Goal: Task Accomplishment & Management: Manage account settings

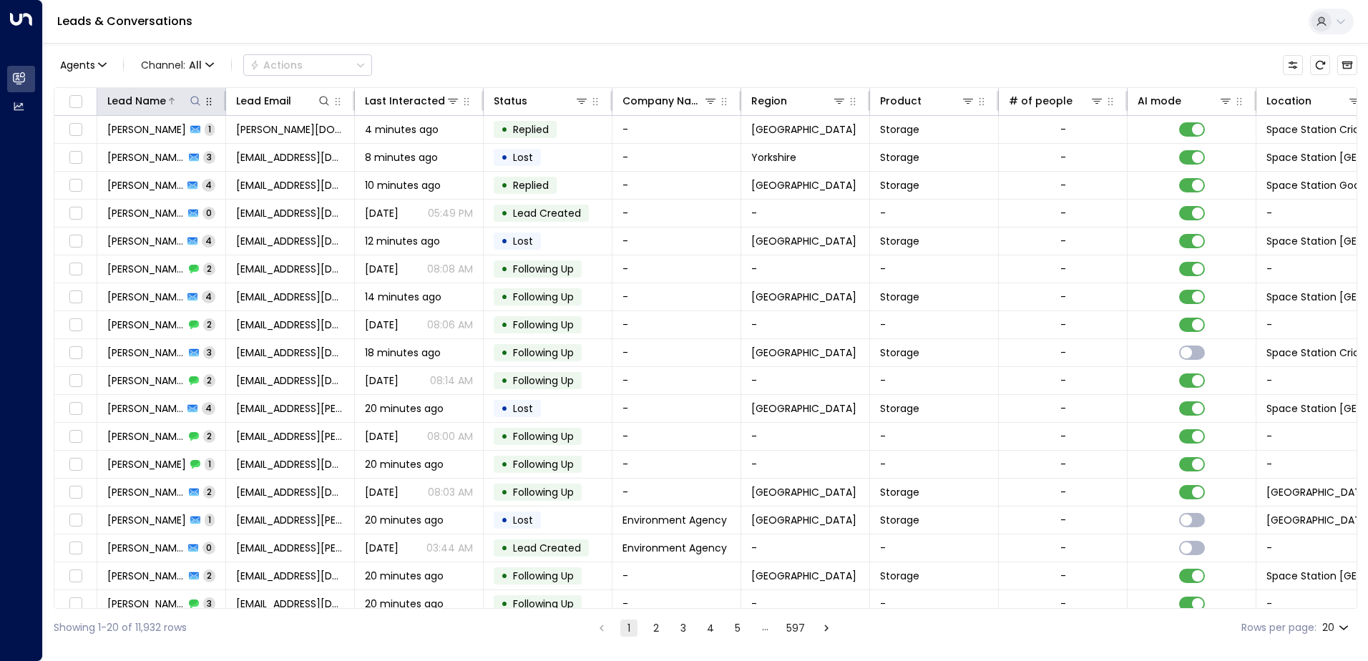
click at [197, 99] on icon at bounding box center [195, 100] width 11 height 11
click at [196, 158] on input "text" at bounding box center [196, 153] width 198 height 26
type input "*********"
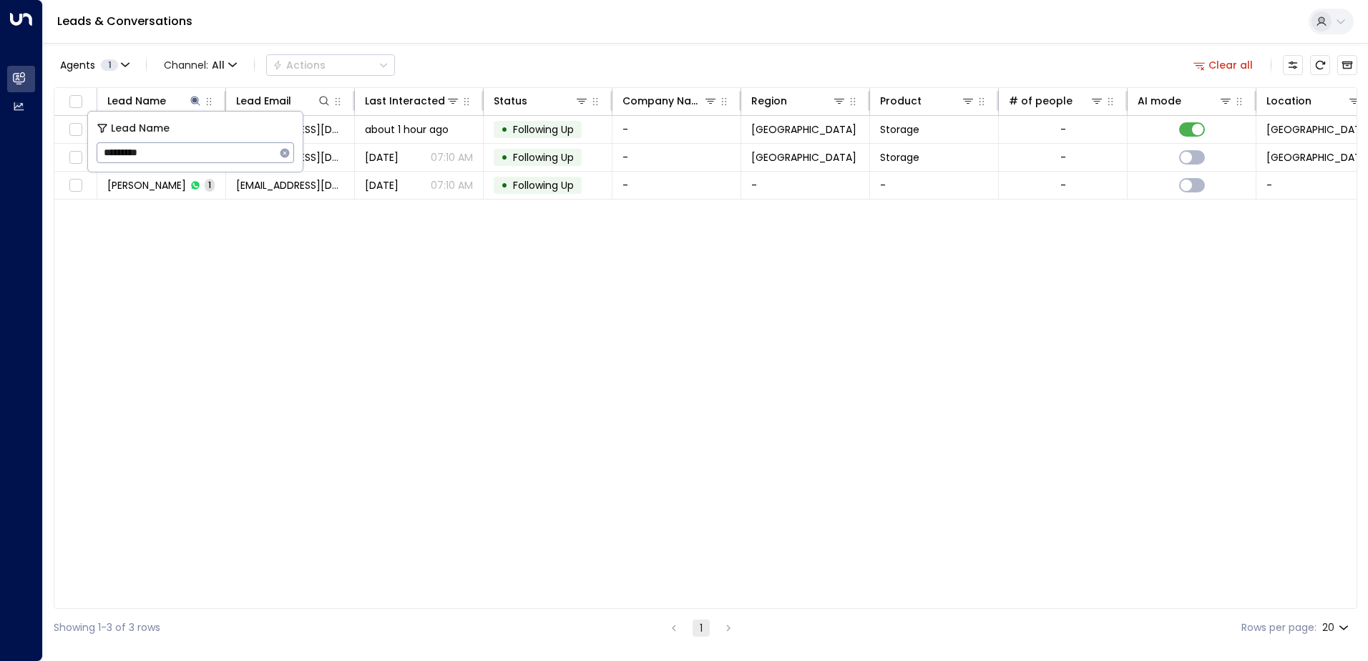
click at [273, 354] on div "Lead Name Lead Email Last Interacted Status Company Name Region Product # of pe…" at bounding box center [706, 348] width 1304 height 522
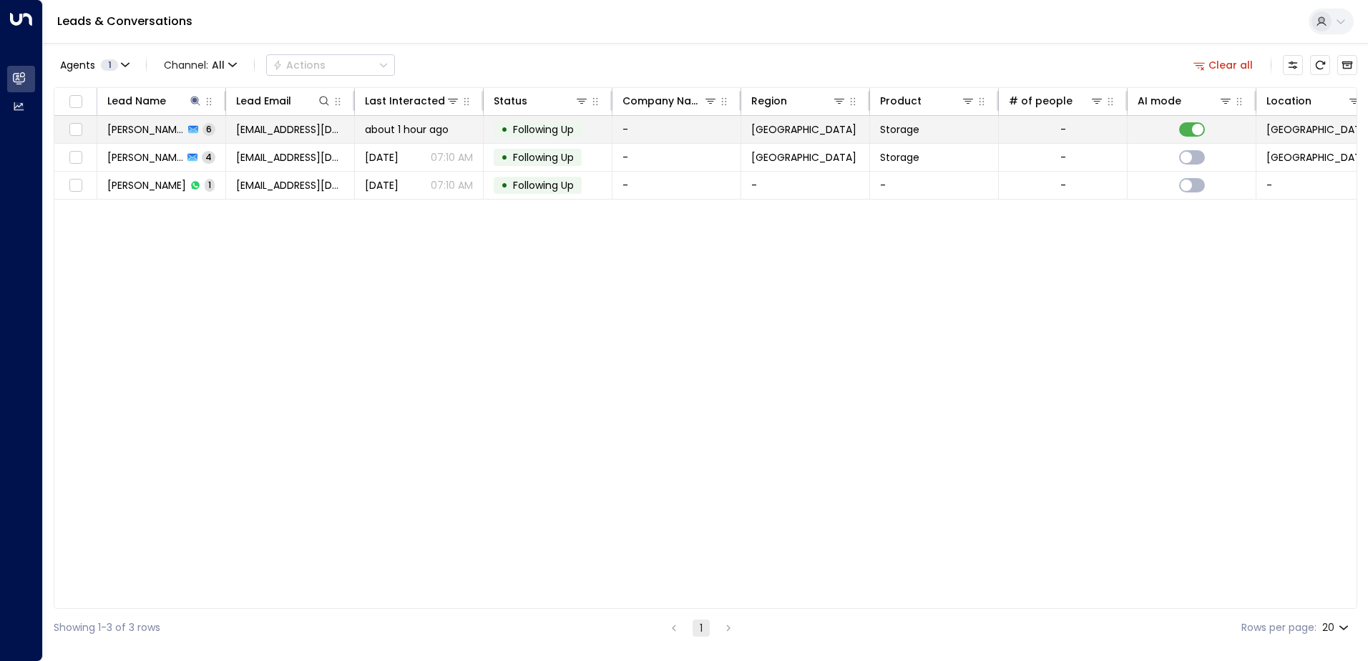
click at [159, 125] on span "[PERSON_NAME]" at bounding box center [145, 129] width 77 height 14
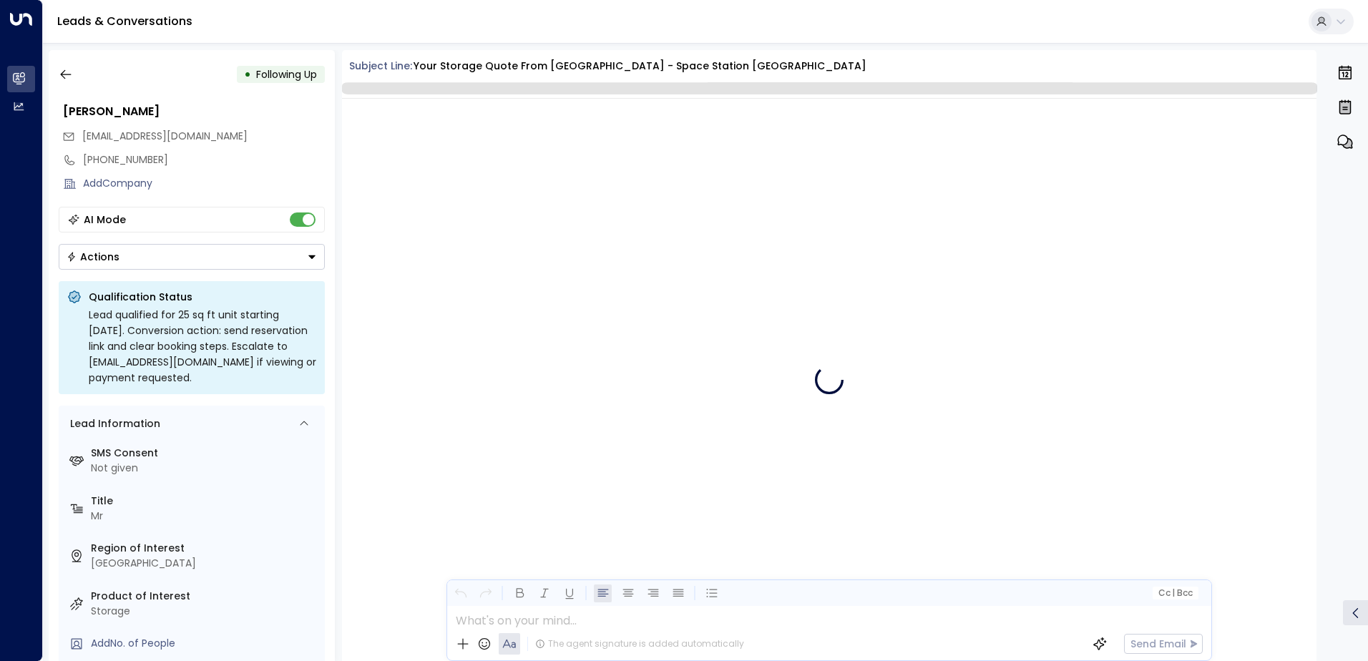
scroll to position [3770, 0]
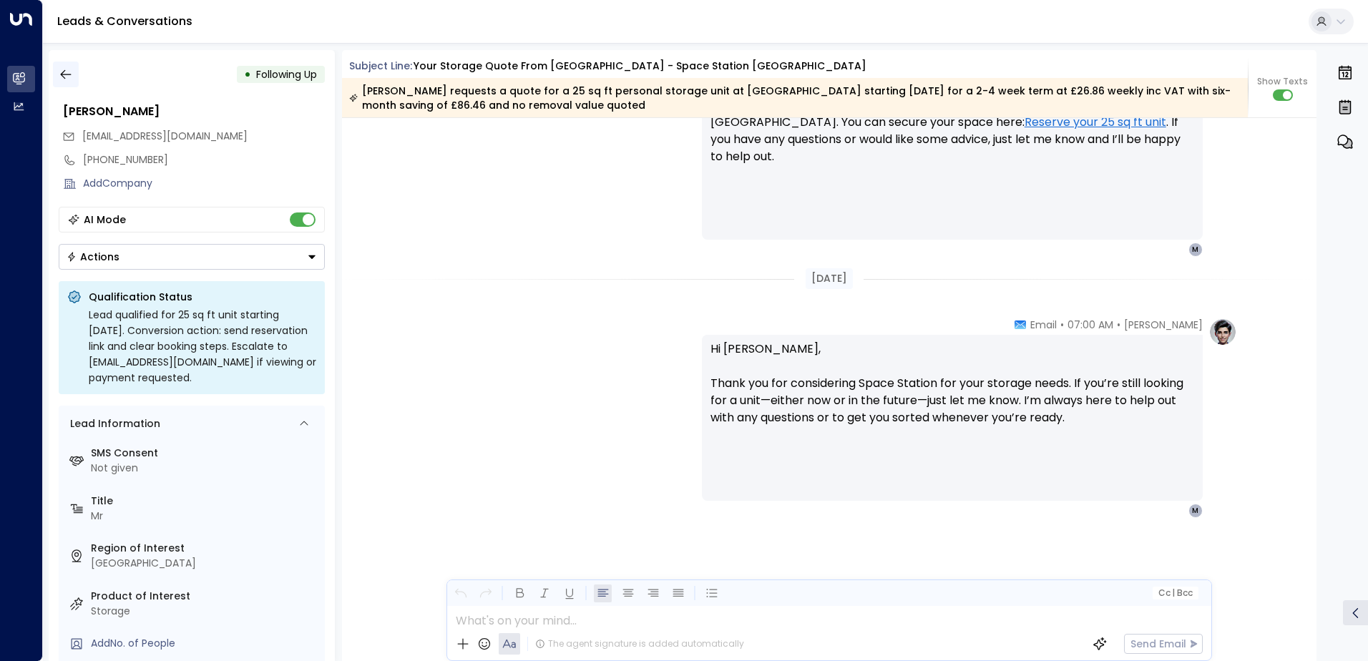
click at [72, 69] on icon "button" at bounding box center [66, 74] width 14 height 14
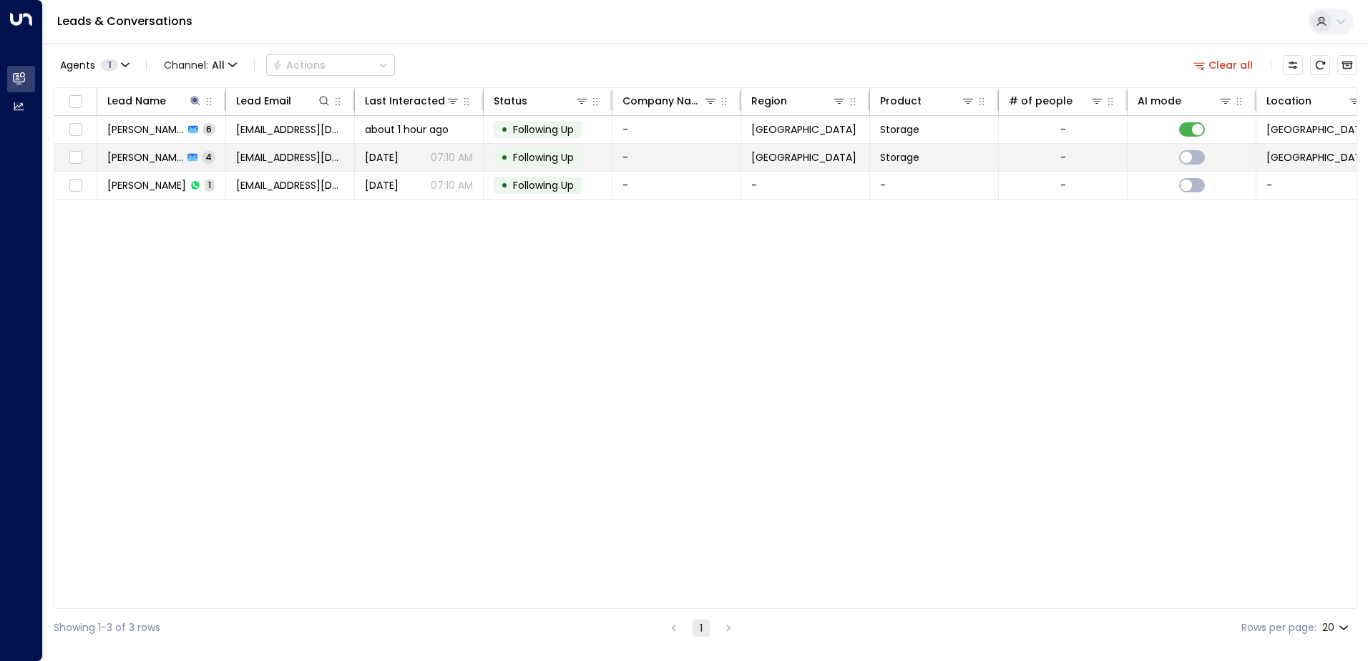
click at [157, 157] on span "[PERSON_NAME]" at bounding box center [145, 157] width 76 height 14
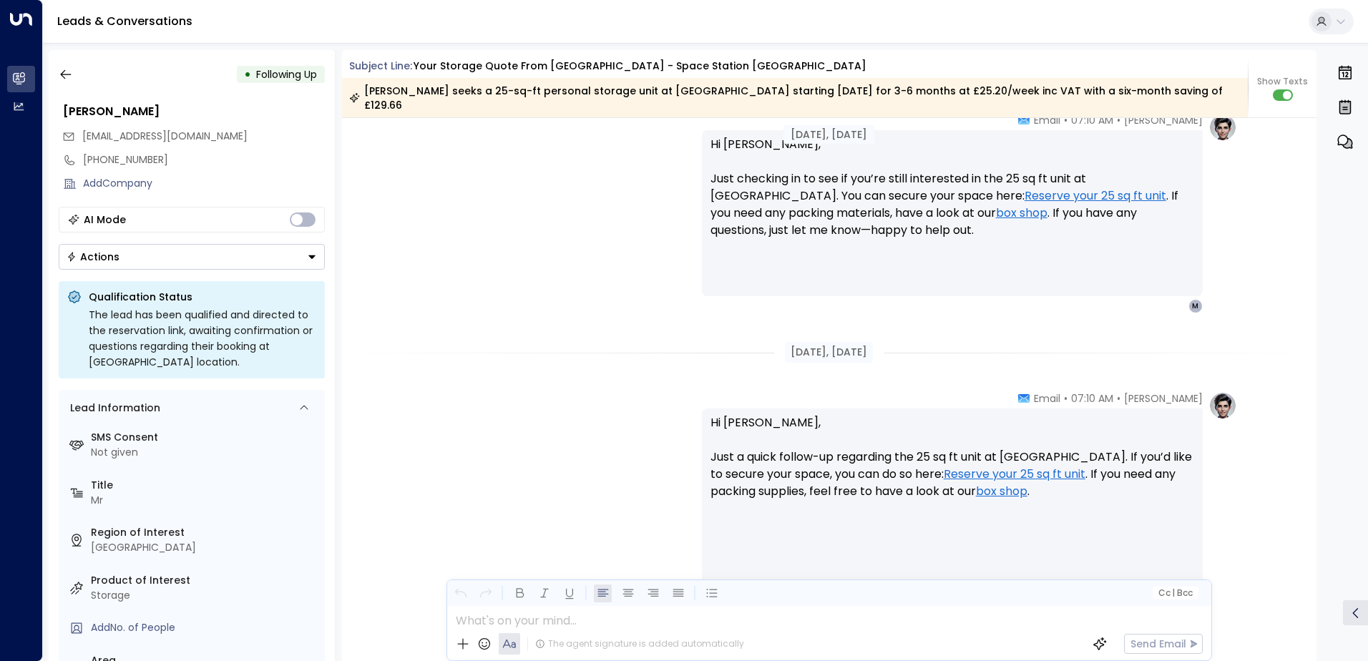
scroll to position [1587, 0]
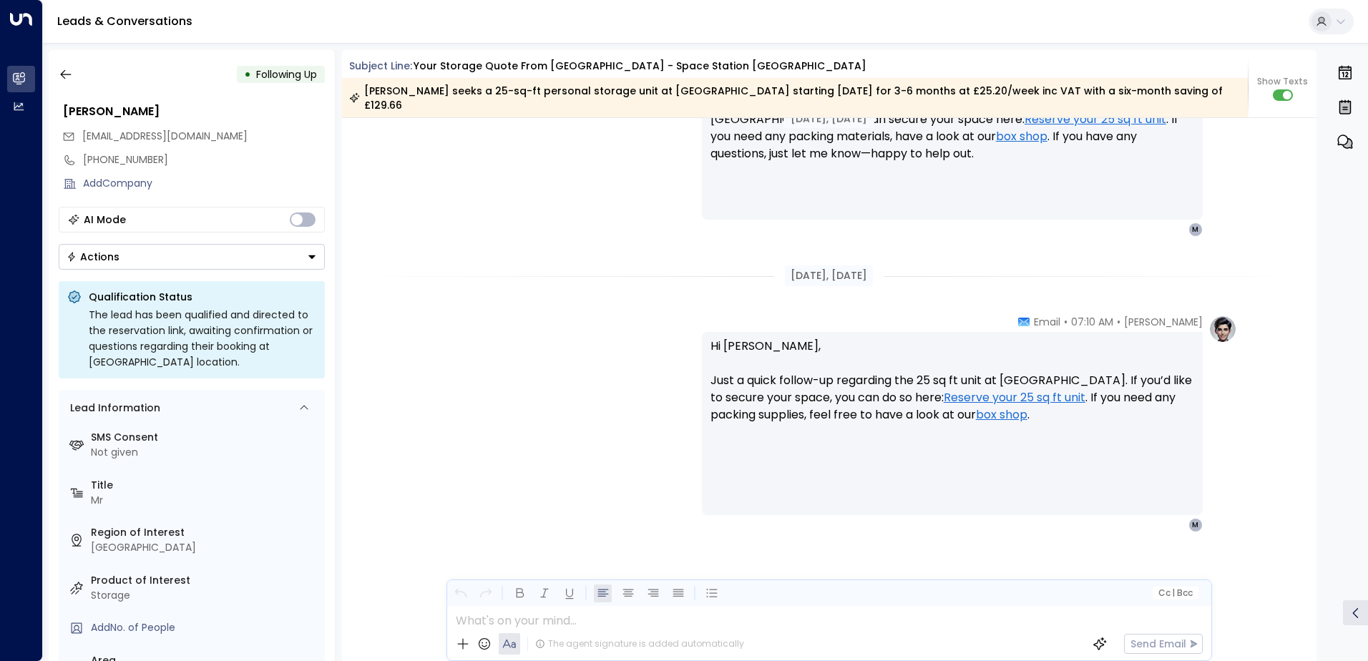
click at [80, 76] on div "• Following Up" at bounding box center [192, 75] width 266 height 26
click at [65, 75] on icon "button" at bounding box center [66, 74] width 14 height 14
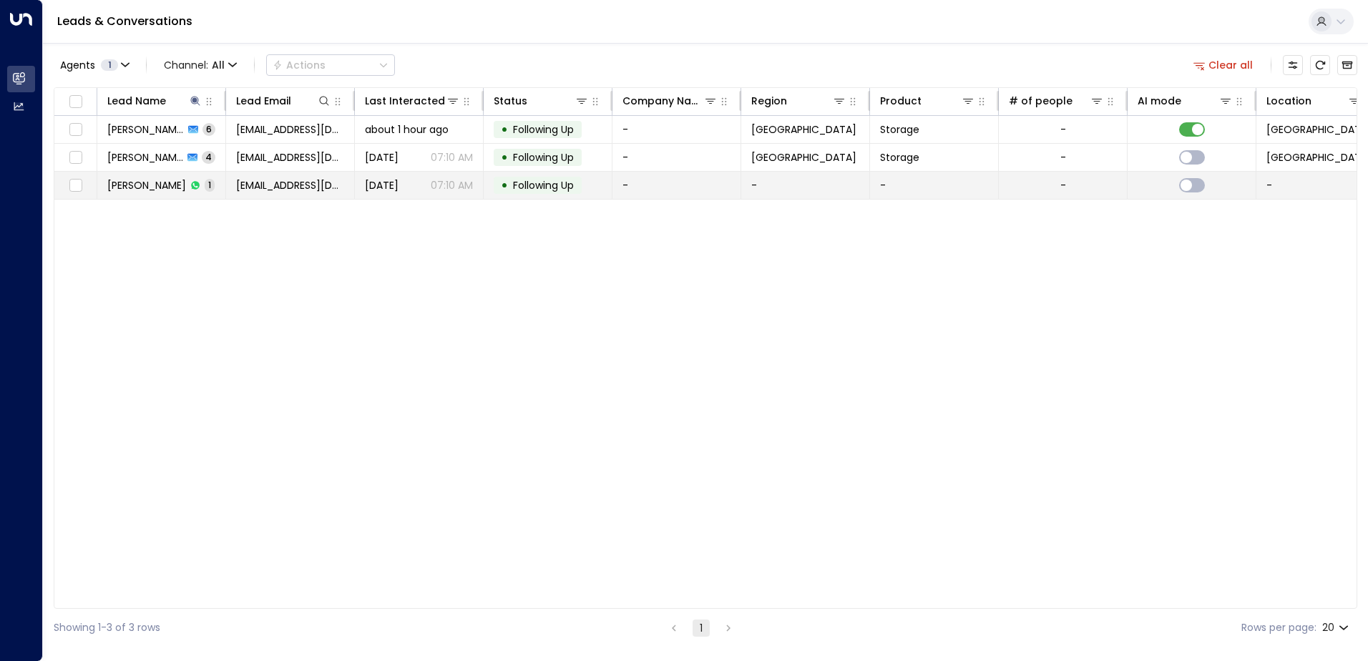
click at [139, 192] on span "[PERSON_NAME]" at bounding box center [146, 185] width 79 height 14
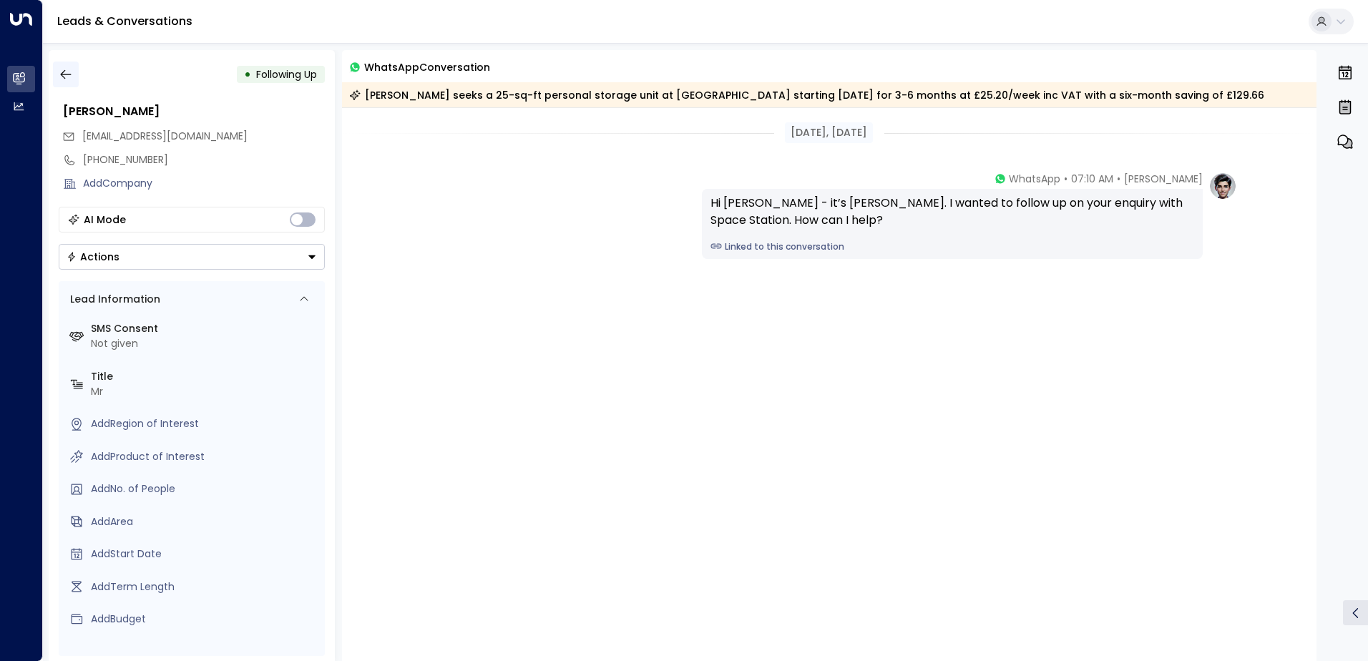
click at [69, 74] on icon "button" at bounding box center [65, 74] width 11 height 9
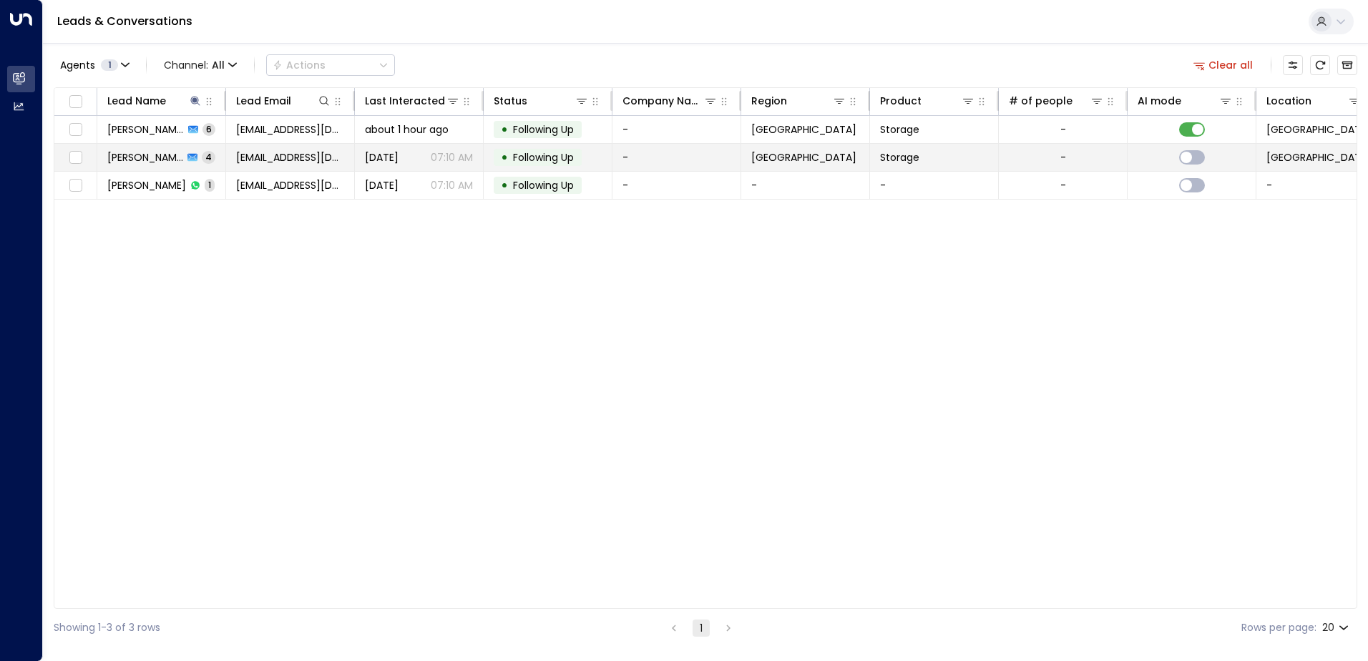
click at [130, 157] on span "[PERSON_NAME]" at bounding box center [145, 157] width 76 height 14
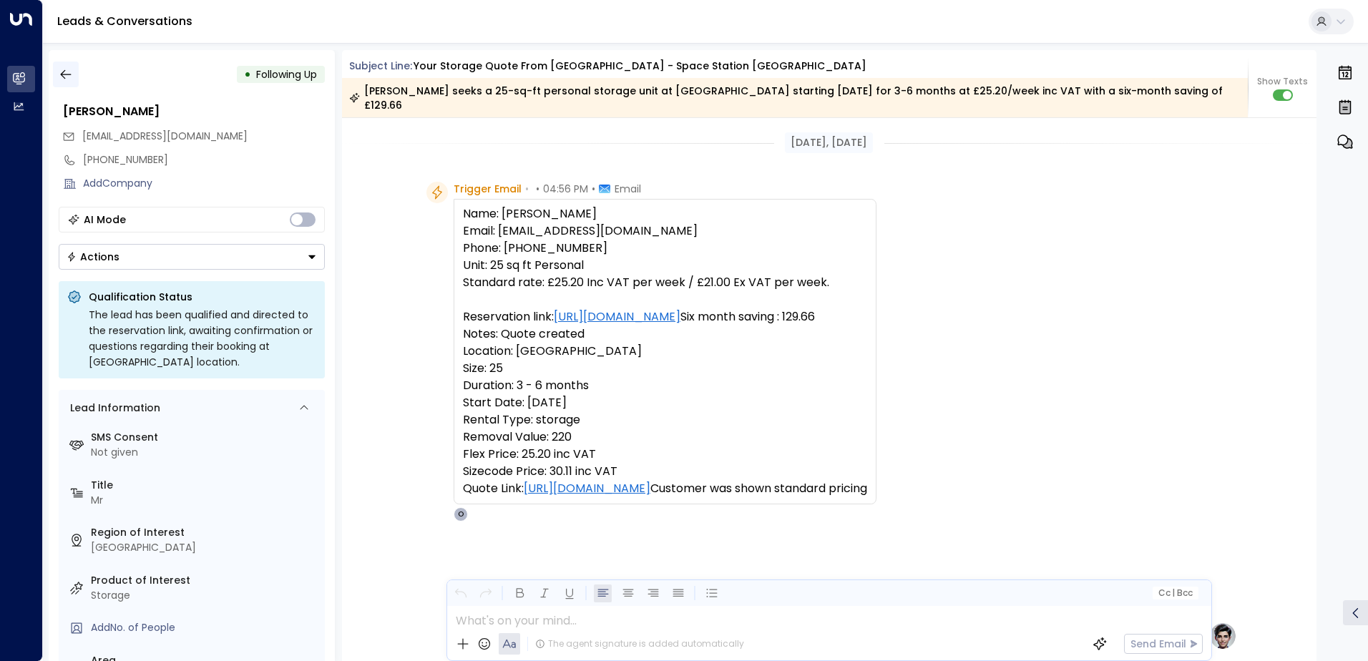
click at [66, 72] on icon "button" at bounding box center [66, 74] width 14 height 14
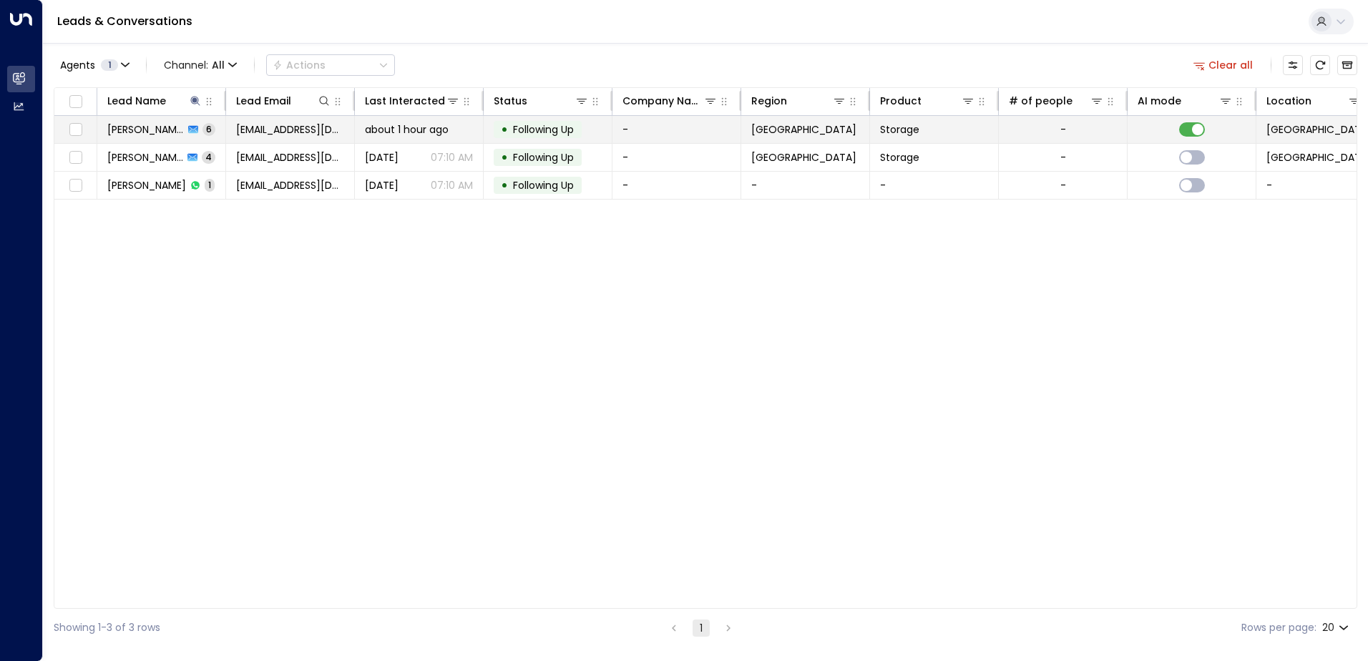
click at [146, 131] on span "[PERSON_NAME]" at bounding box center [145, 129] width 77 height 14
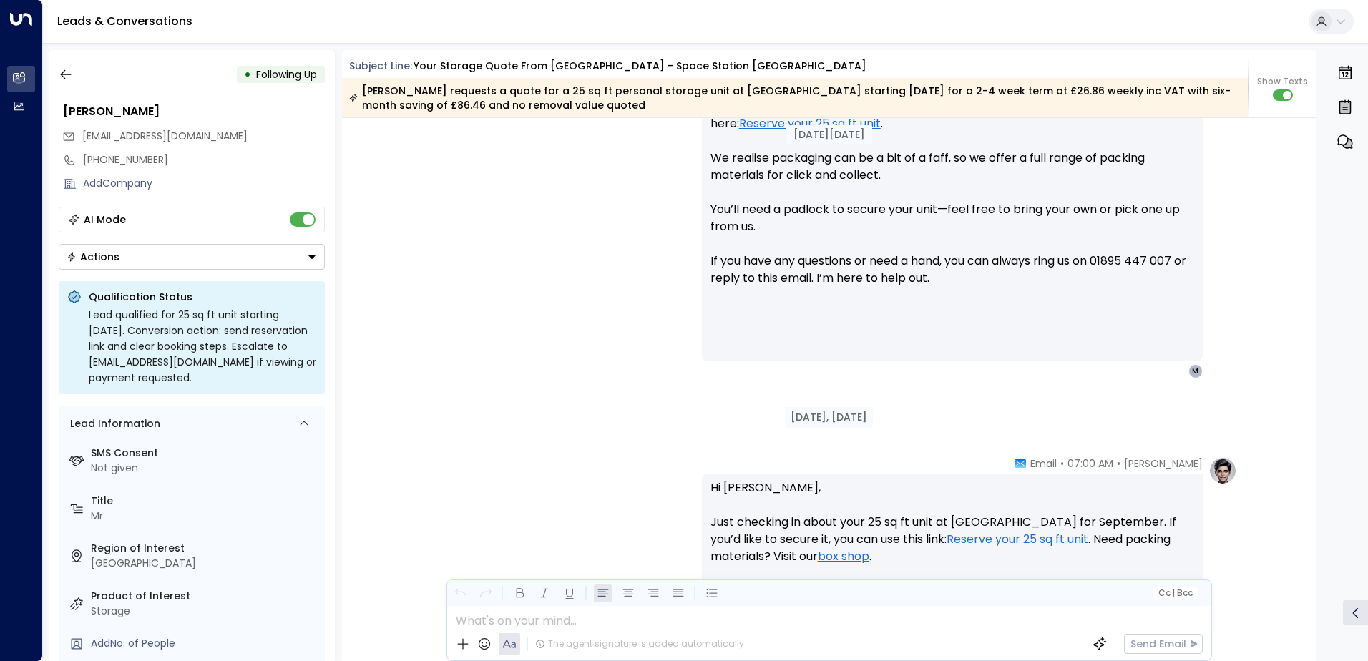
scroll to position [825, 0]
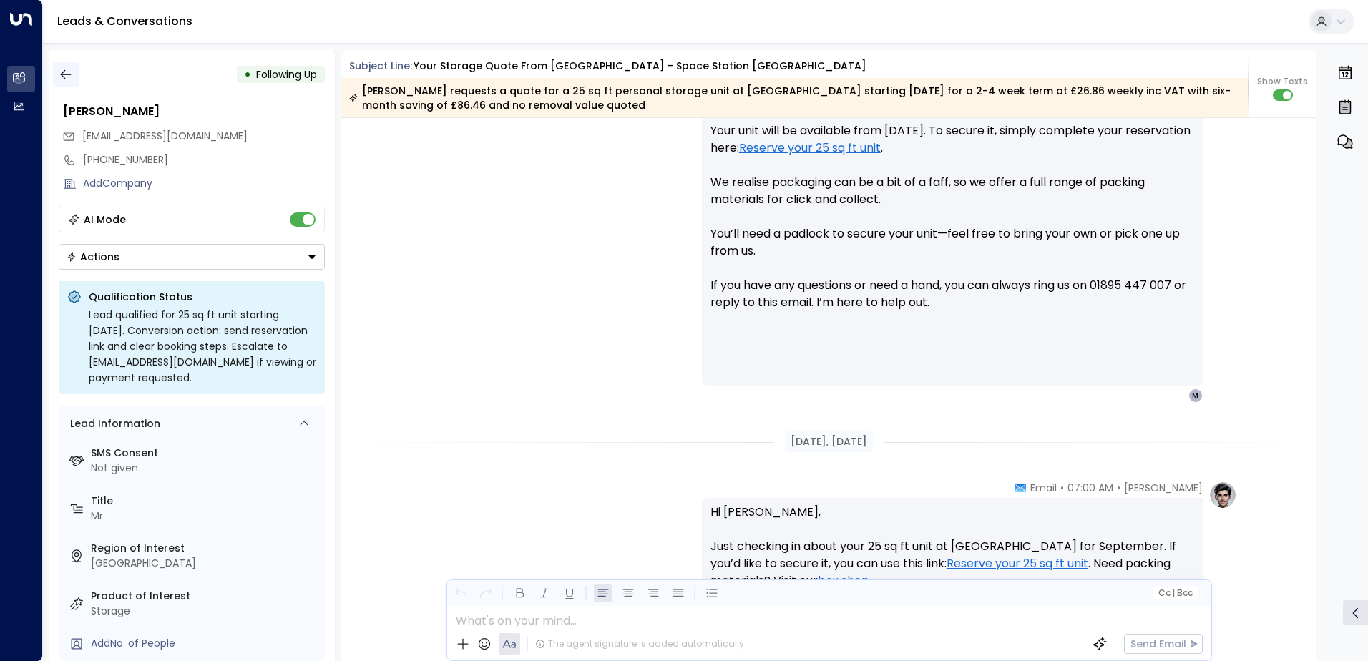
click at [67, 71] on icon "button" at bounding box center [66, 74] width 14 height 14
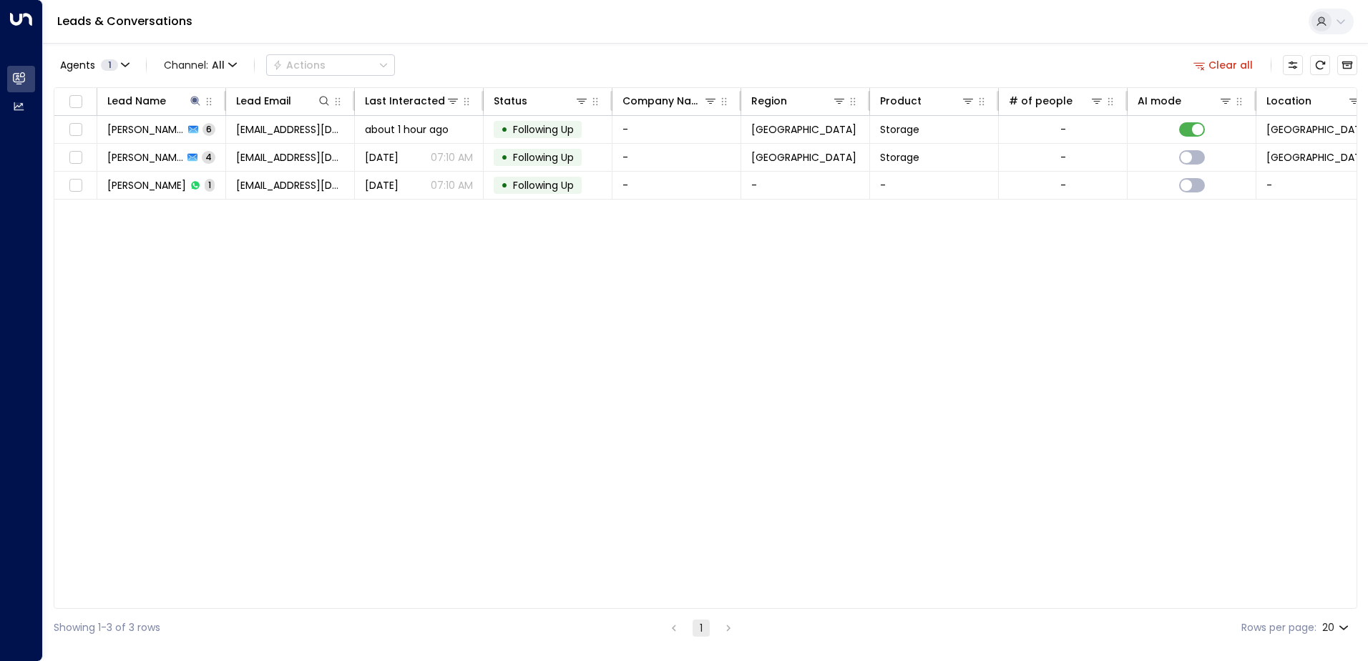
drag, startPoint x: 655, startPoint y: 438, endPoint x: 671, endPoint y: 418, distance: 25.5
click at [655, 438] on div "Lead Name Lead Email Last Interacted Status Company Name Region Product # of pe…" at bounding box center [706, 348] width 1304 height 522
